Goal: Find specific page/section: Find specific page/section

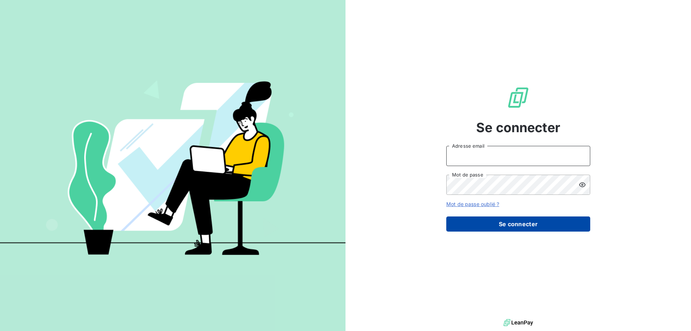
type input "mjmuraille@gmail.com"
click at [530, 226] on button "Se connecter" at bounding box center [519, 223] width 144 height 15
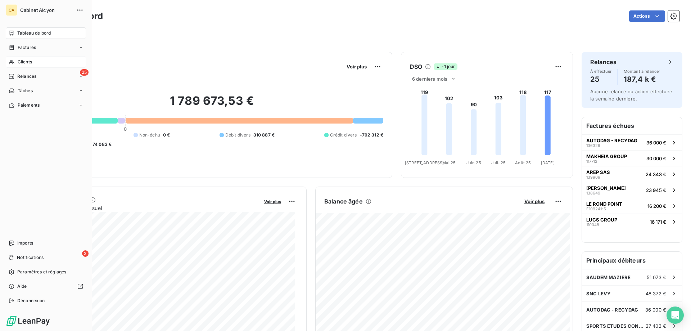
click at [31, 62] on span "Clients" at bounding box center [25, 62] width 14 height 6
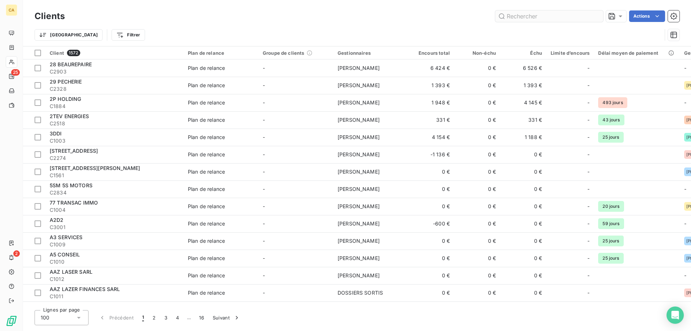
click at [550, 19] on input "text" at bounding box center [550, 16] width 108 height 12
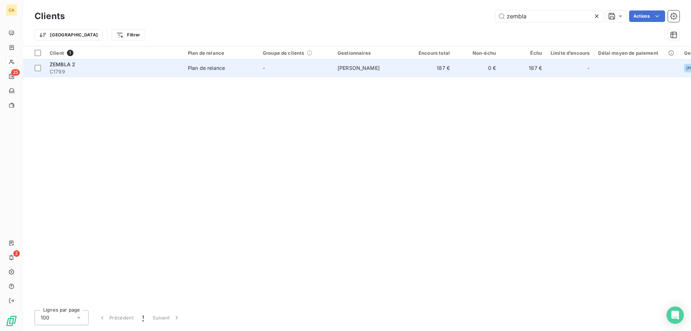
type input "zembla"
click at [377, 67] on span "[PERSON_NAME]" at bounding box center [359, 68] width 42 height 6
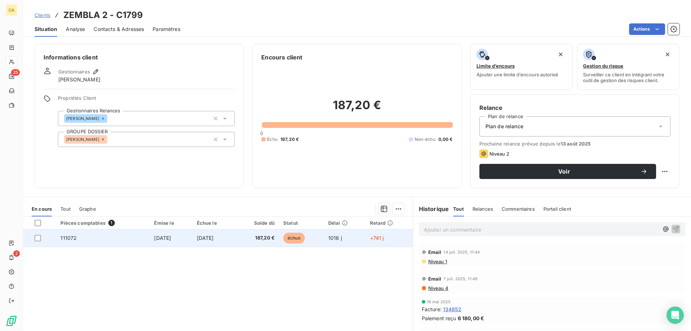
scroll to position [46, 0]
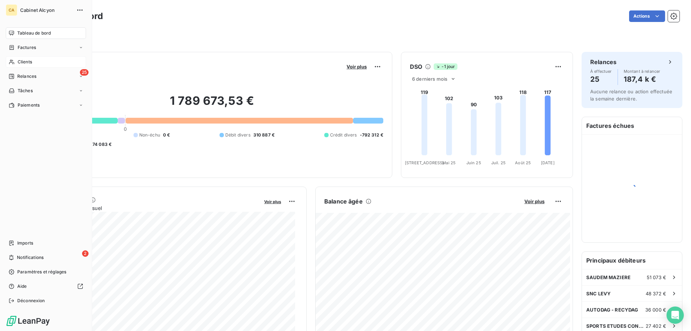
click at [17, 59] on div "Clients" at bounding box center [46, 62] width 80 height 12
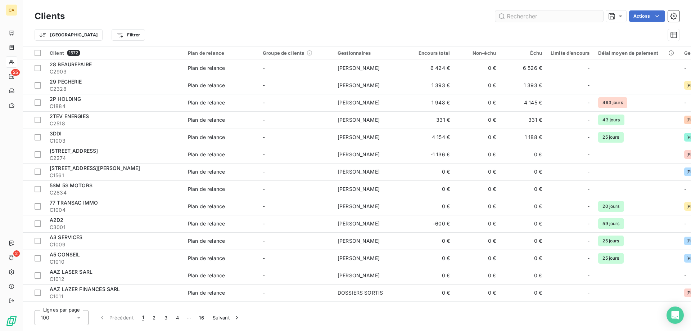
click at [528, 16] on input "text" at bounding box center [550, 16] width 108 height 12
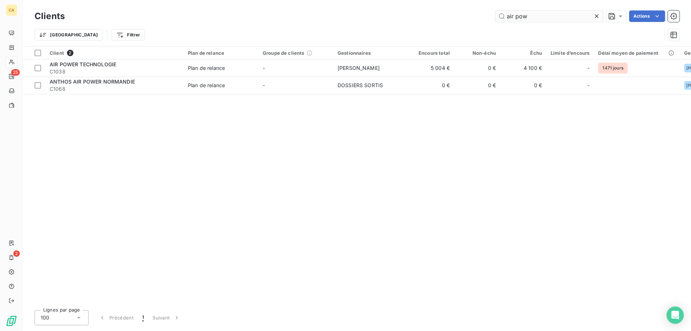
type input "air pow"
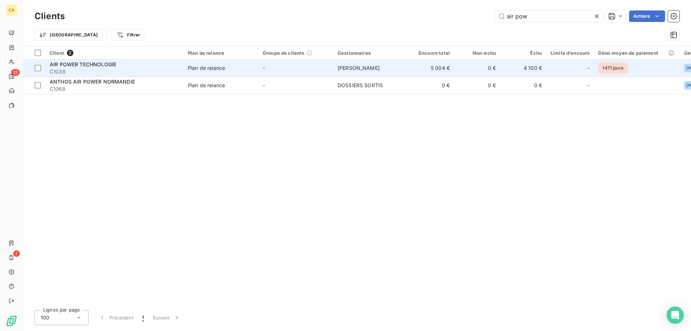
click at [221, 67] on div "Plan de relance" at bounding box center [206, 67] width 37 height 7
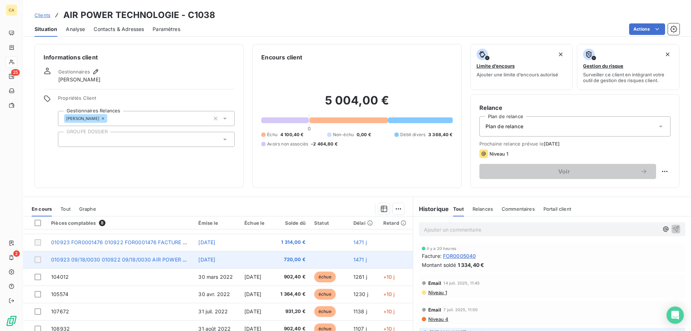
scroll to position [46, 0]
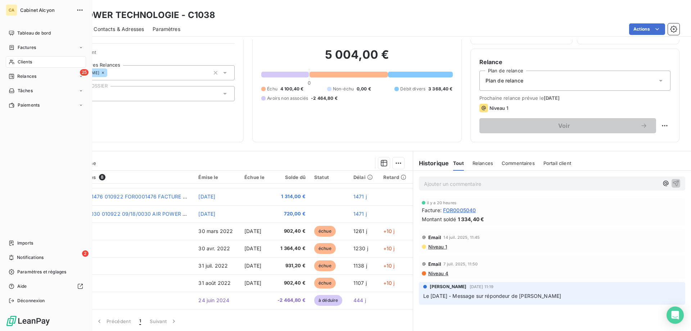
click at [40, 62] on div "Clients" at bounding box center [46, 62] width 80 height 12
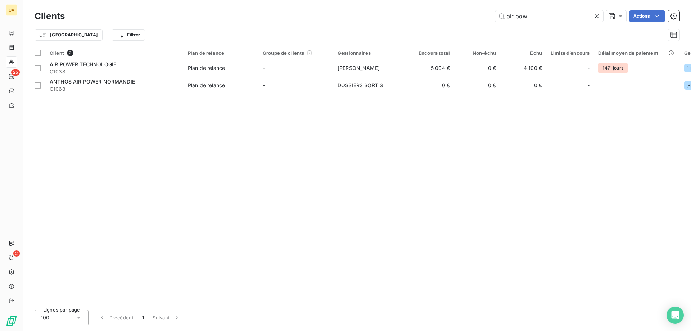
drag, startPoint x: 538, startPoint y: 17, endPoint x: 453, endPoint y: 30, distance: 86.3
click at [453, 30] on div "Clients air pow Actions Trier Filtrer" at bounding box center [357, 27] width 645 height 37
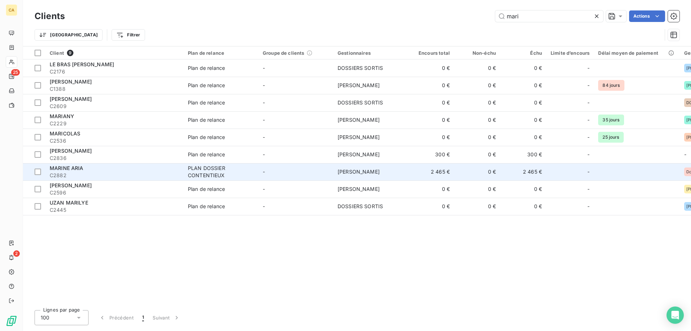
type input "mari"
click at [380, 173] on span "[PERSON_NAME]" at bounding box center [359, 172] width 42 height 6
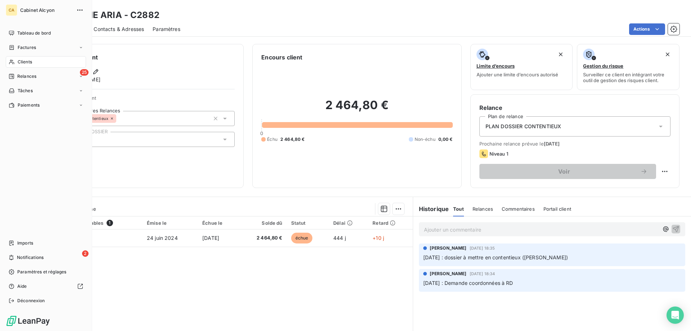
drag, startPoint x: 24, startPoint y: 60, endPoint x: 44, endPoint y: 61, distance: 19.8
click at [24, 60] on span "Clients" at bounding box center [25, 62] width 14 height 6
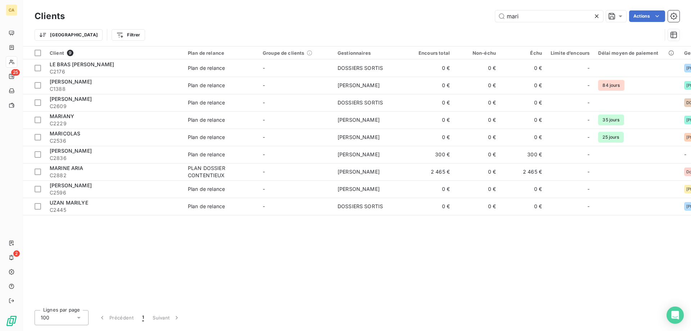
drag, startPoint x: 494, startPoint y: 19, endPoint x: 461, endPoint y: 21, distance: 32.8
click at [461, 21] on div "mari Actions" at bounding box center [376, 16] width 606 height 12
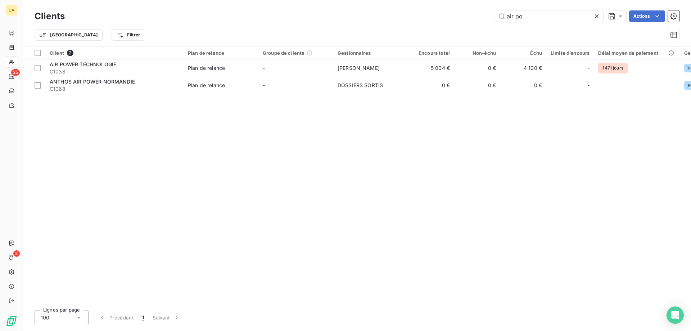
type input "air po"
